Goal: Navigation & Orientation: Find specific page/section

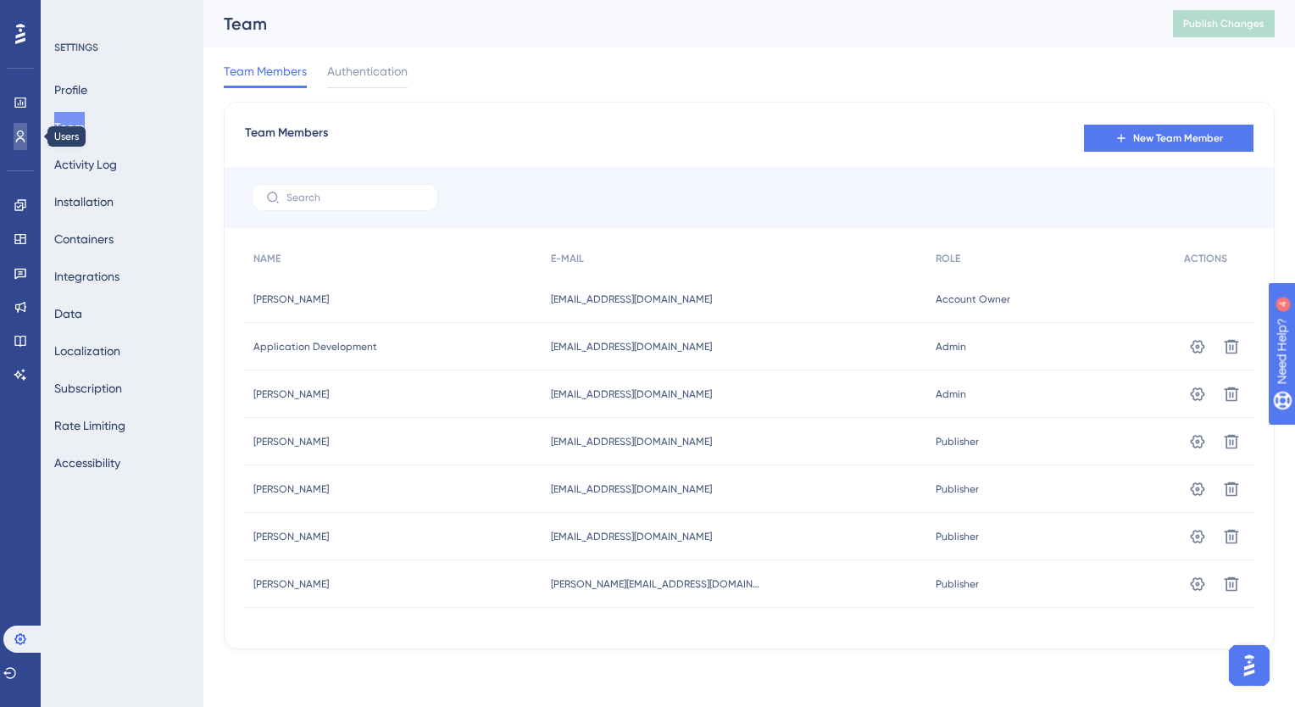
click at [22, 137] on icon at bounding box center [21, 137] width 14 height 14
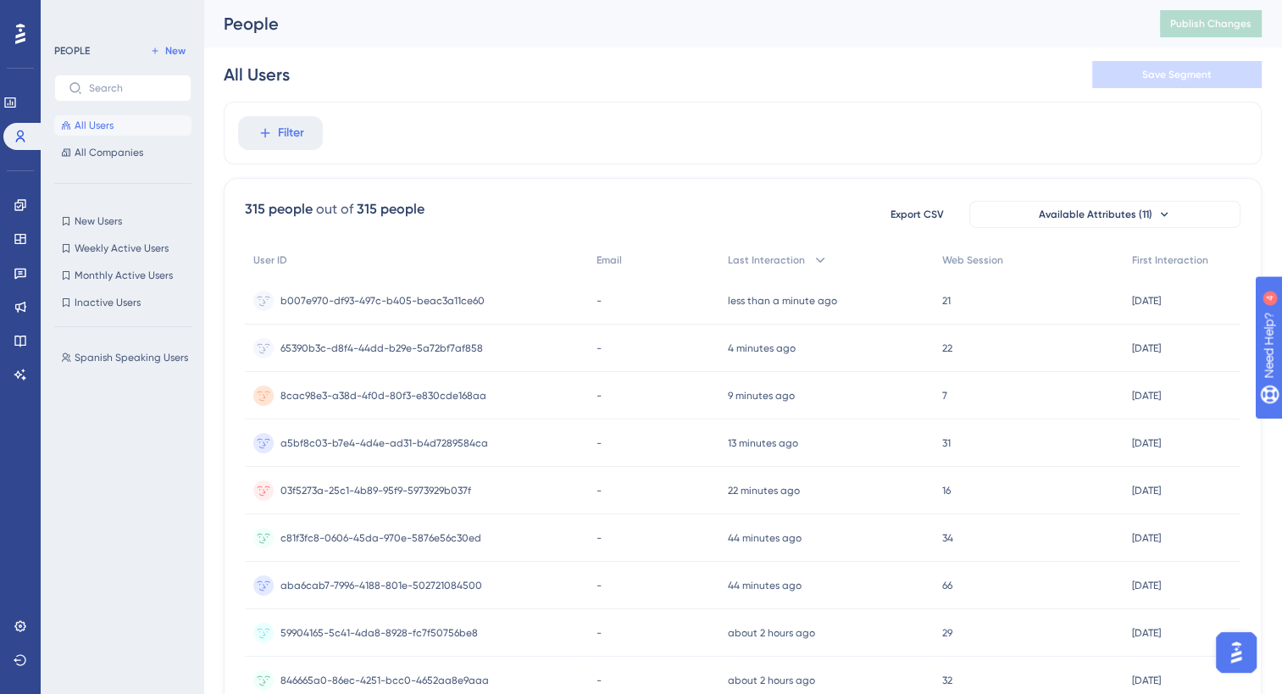
click at [92, 131] on span "All Users" at bounding box center [94, 126] width 39 height 14
click at [89, 144] on button "All Companies" at bounding box center [122, 152] width 137 height 20
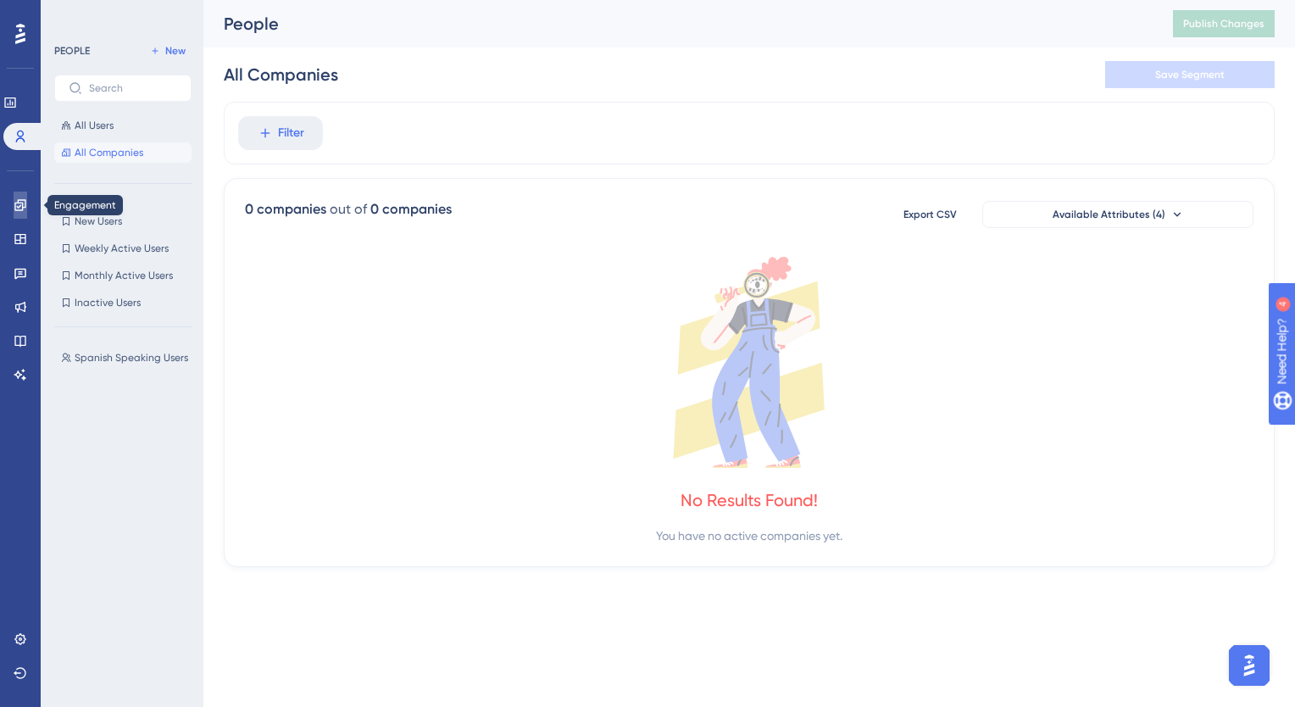
click at [14, 210] on icon at bounding box center [21, 205] width 14 height 14
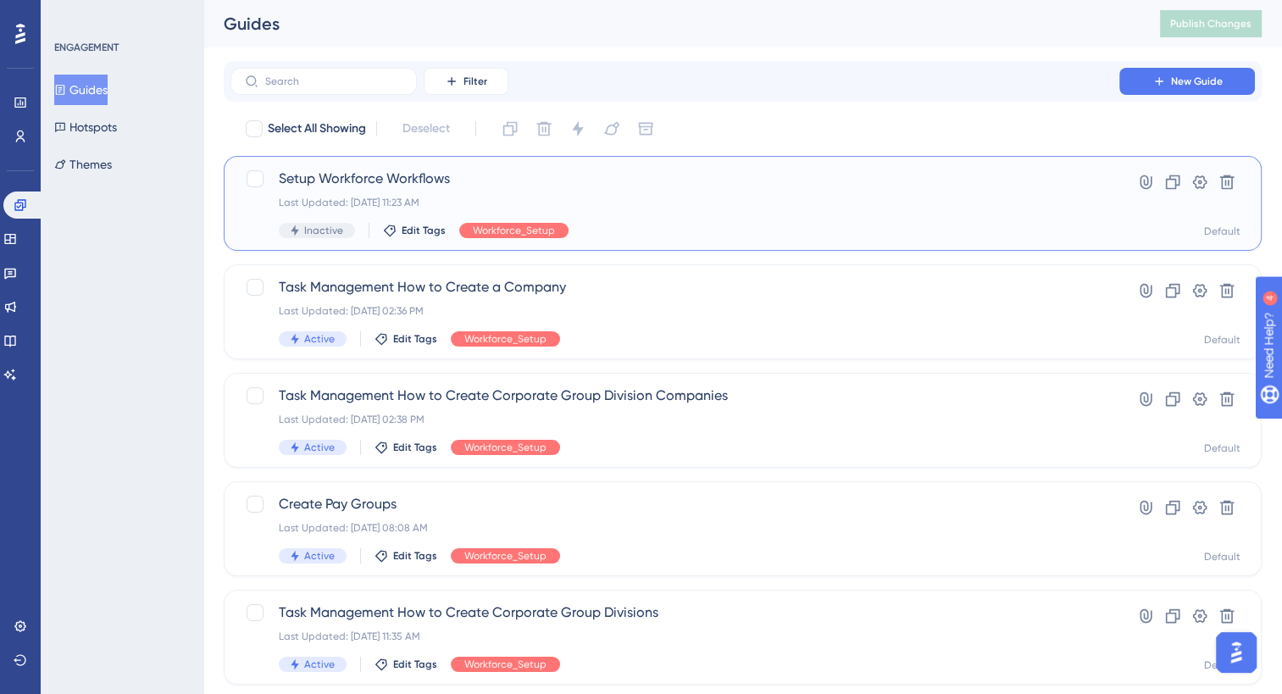
click at [341, 181] on span "Setup Workforce Workflows" at bounding box center [675, 179] width 792 height 20
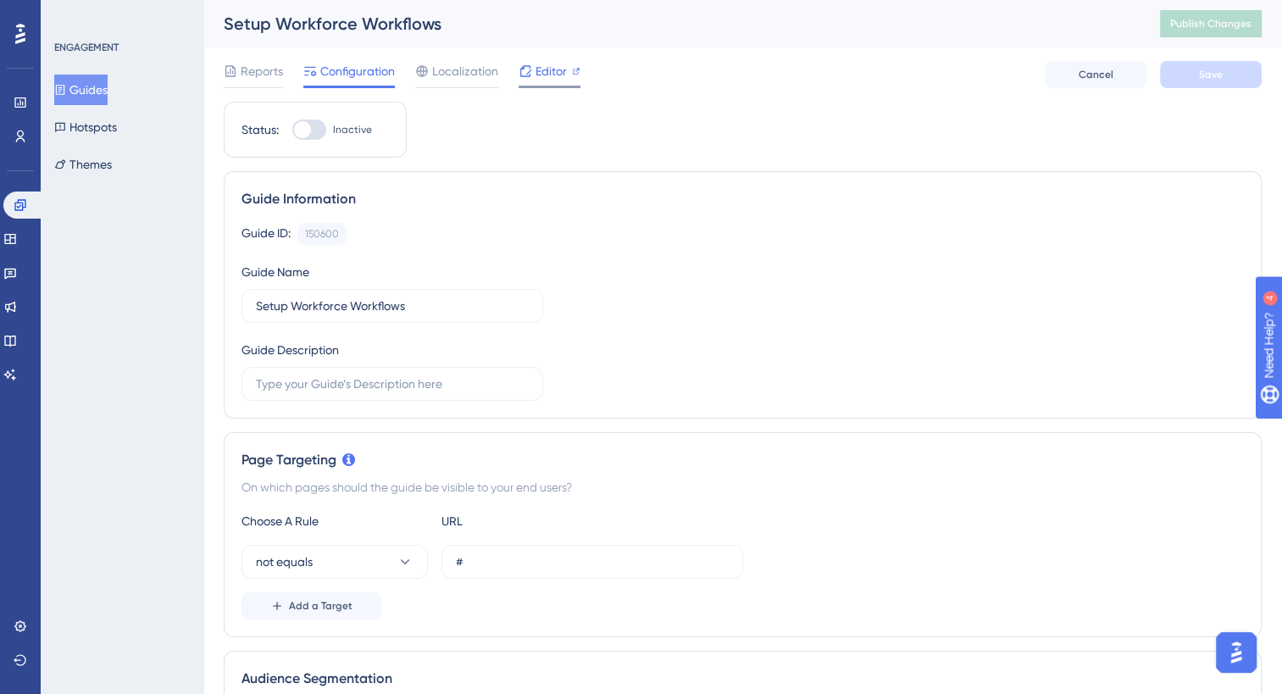
click at [559, 73] on span "Editor" at bounding box center [551, 71] width 31 height 20
click at [532, 70] on div "Editor" at bounding box center [550, 71] width 62 height 20
